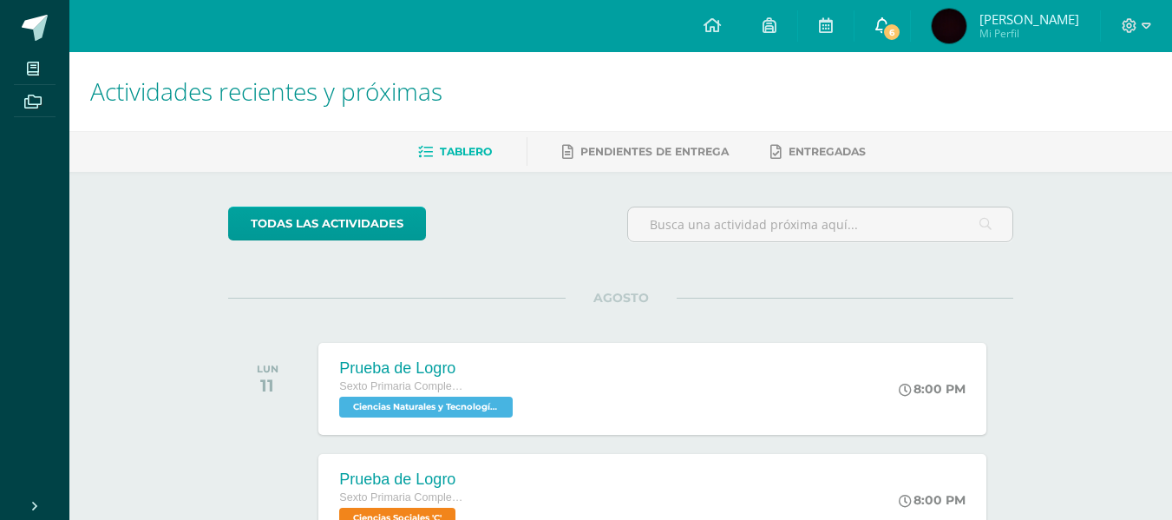
click at [910, 25] on link "6" at bounding box center [882, 26] width 56 height 52
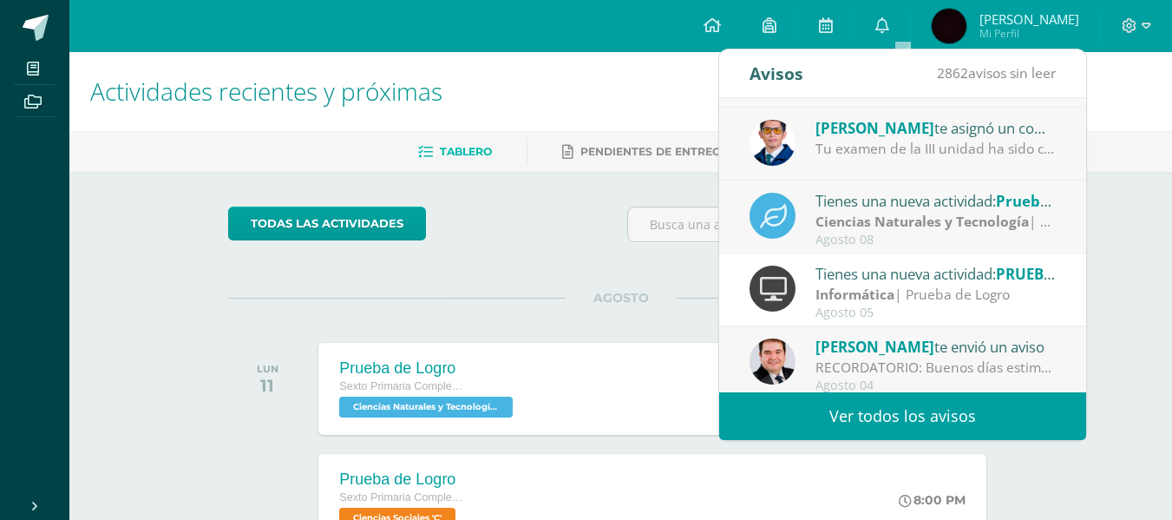
scroll to position [289, 0]
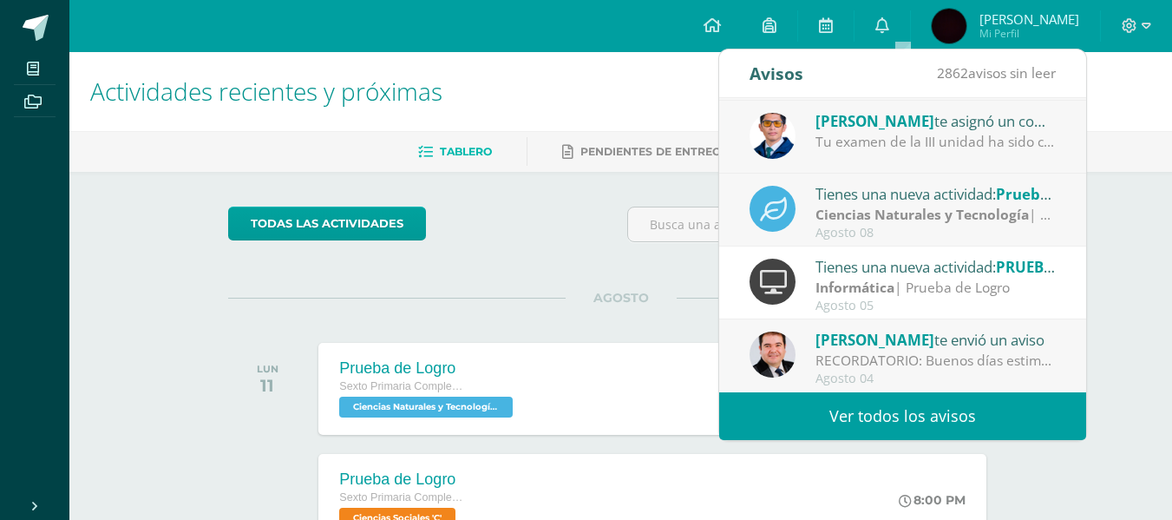
click at [978, 278] on div "Informática | Prueba de Logro" at bounding box center [935, 288] width 241 height 20
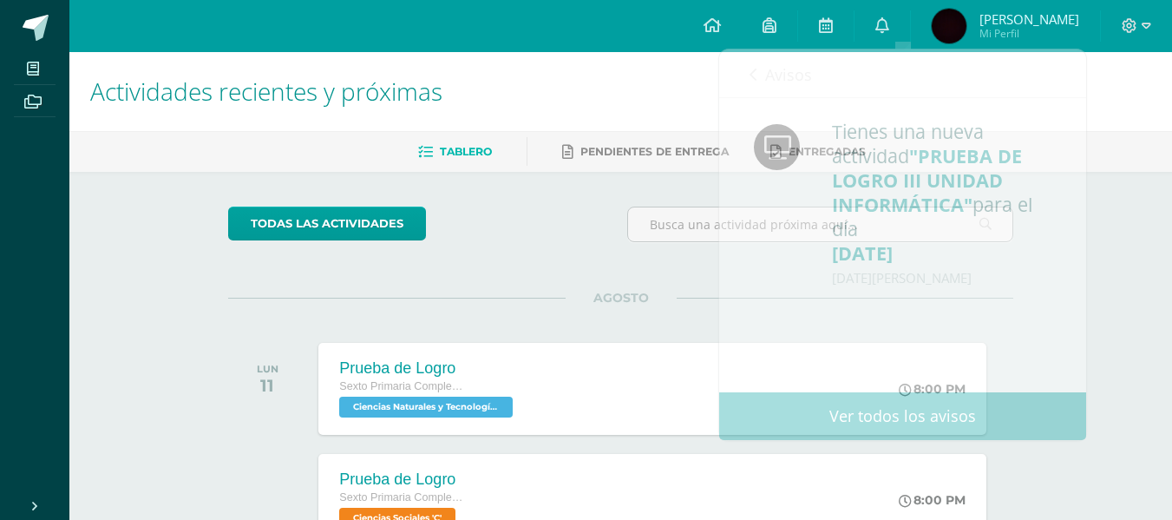
click at [331, 166] on ul "Tablero Pendientes de entrega Entregadas" at bounding box center [641, 151] width 1102 height 29
